Goal: Navigation & Orientation: Find specific page/section

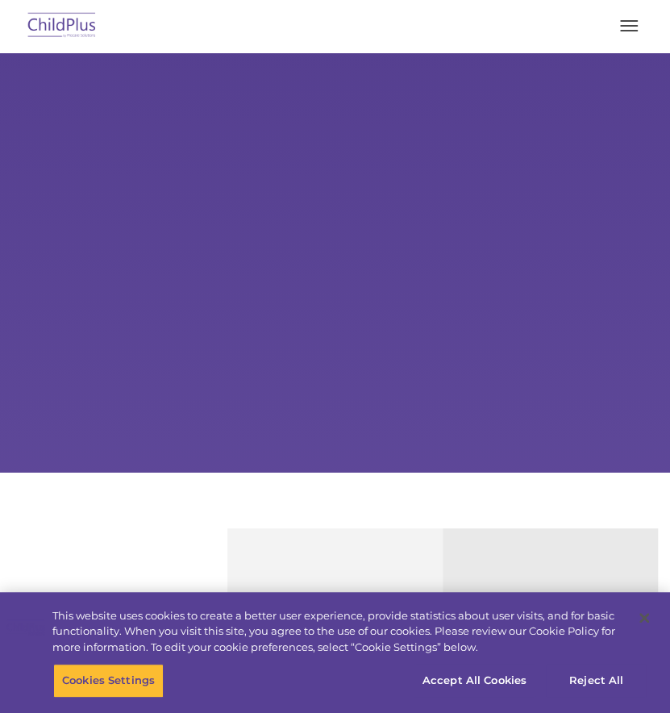
select select "MEDIUM"
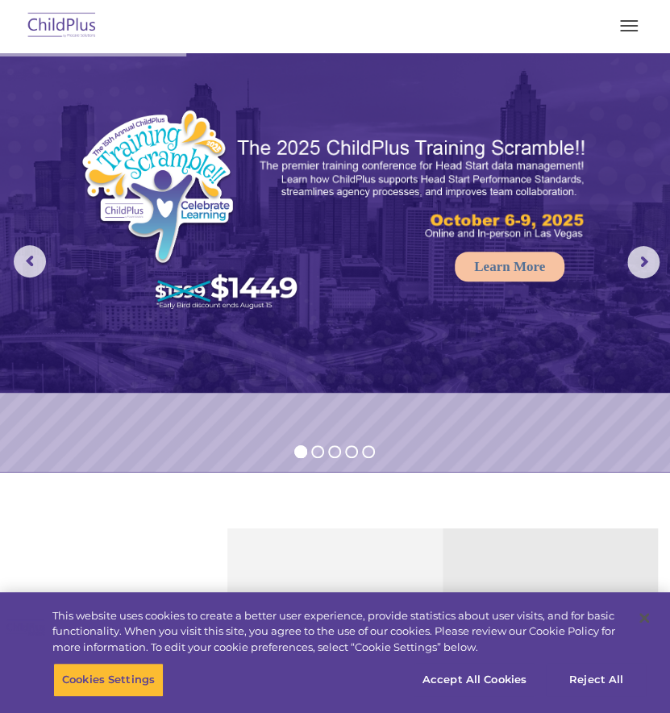
click at [63, 20] on img at bounding box center [62, 26] width 76 height 38
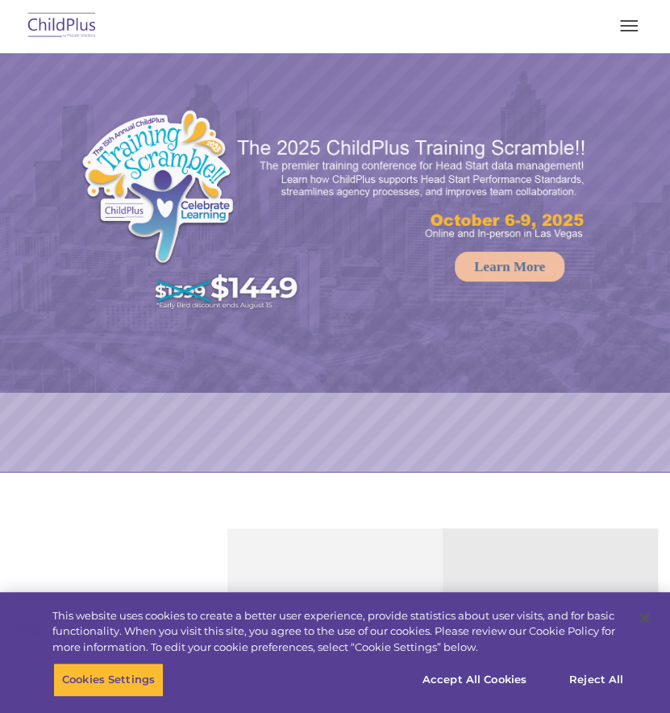
select select "MEDIUM"
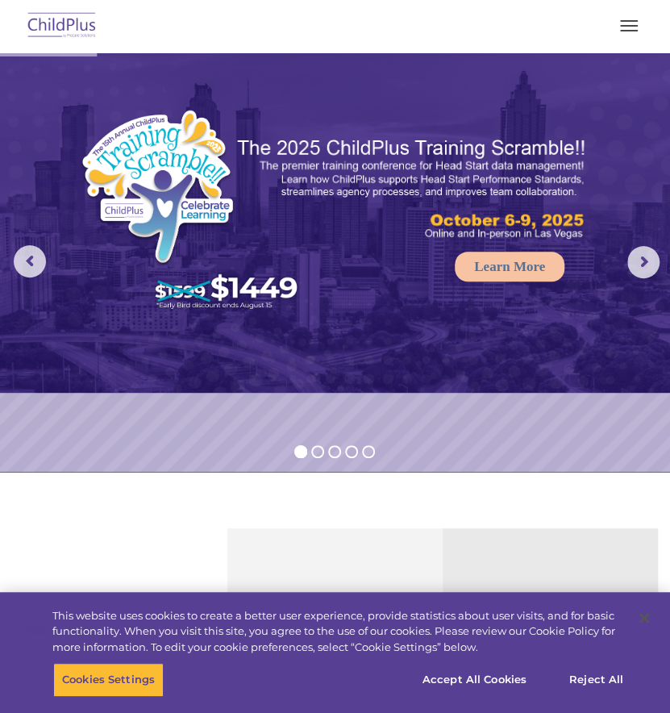
click at [623, 15] on button "button" at bounding box center [629, 26] width 34 height 26
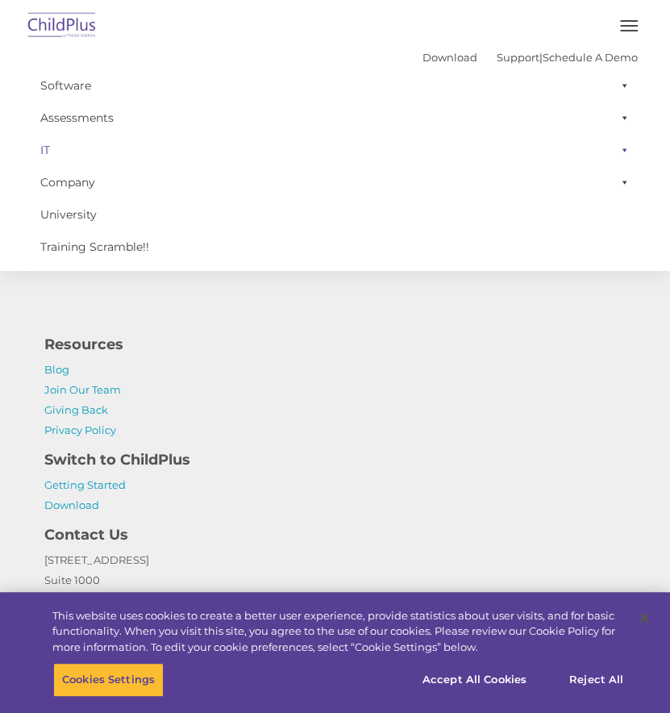
scroll to position [1911, 0]
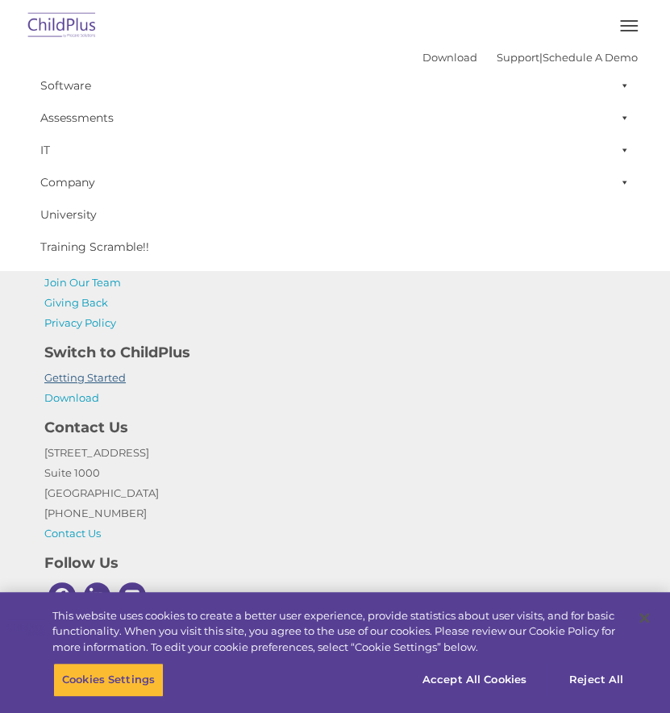
click at [106, 377] on link "Getting Started" at bounding box center [84, 377] width 81 height 13
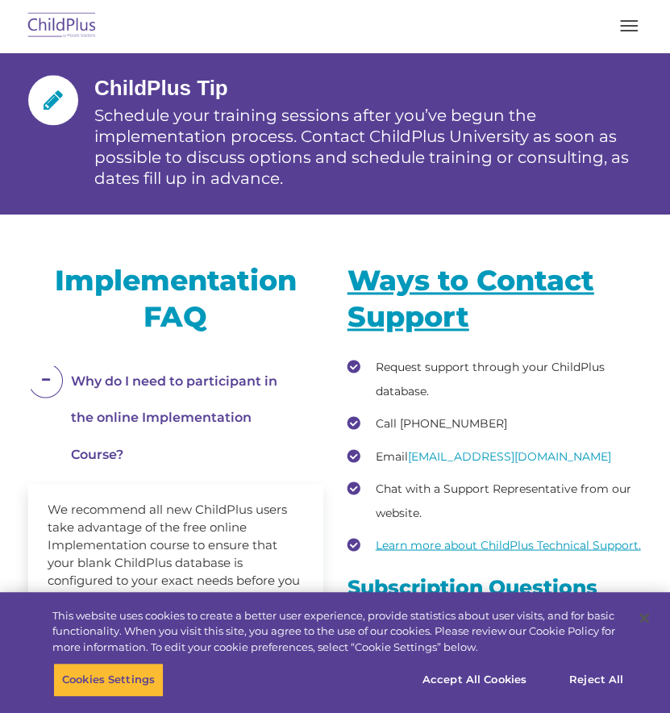
scroll to position [2631, 0]
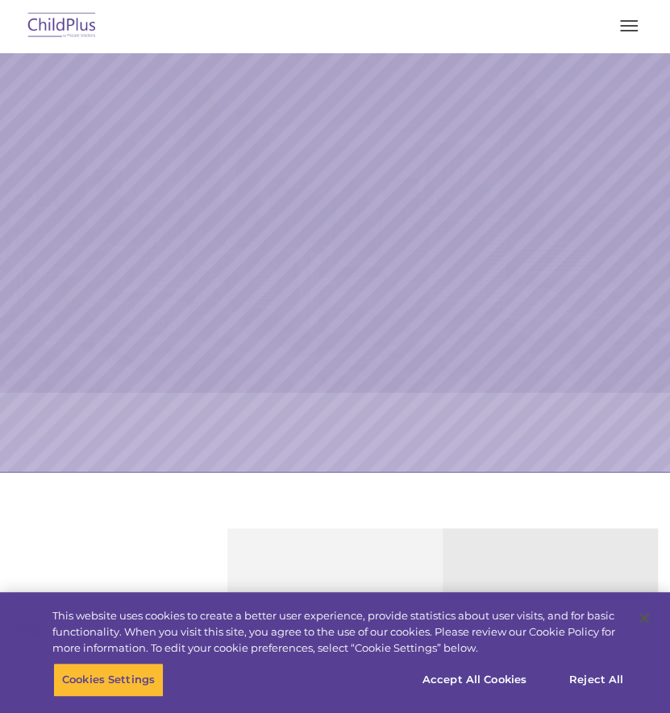
select select "MEDIUM"
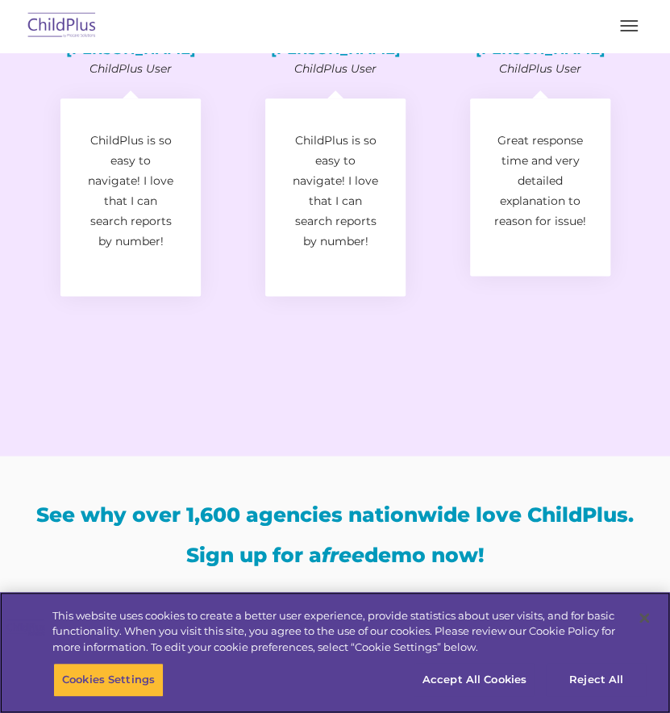
scroll to position [2618, 0]
